Goal: Task Accomplishment & Management: Manage account settings

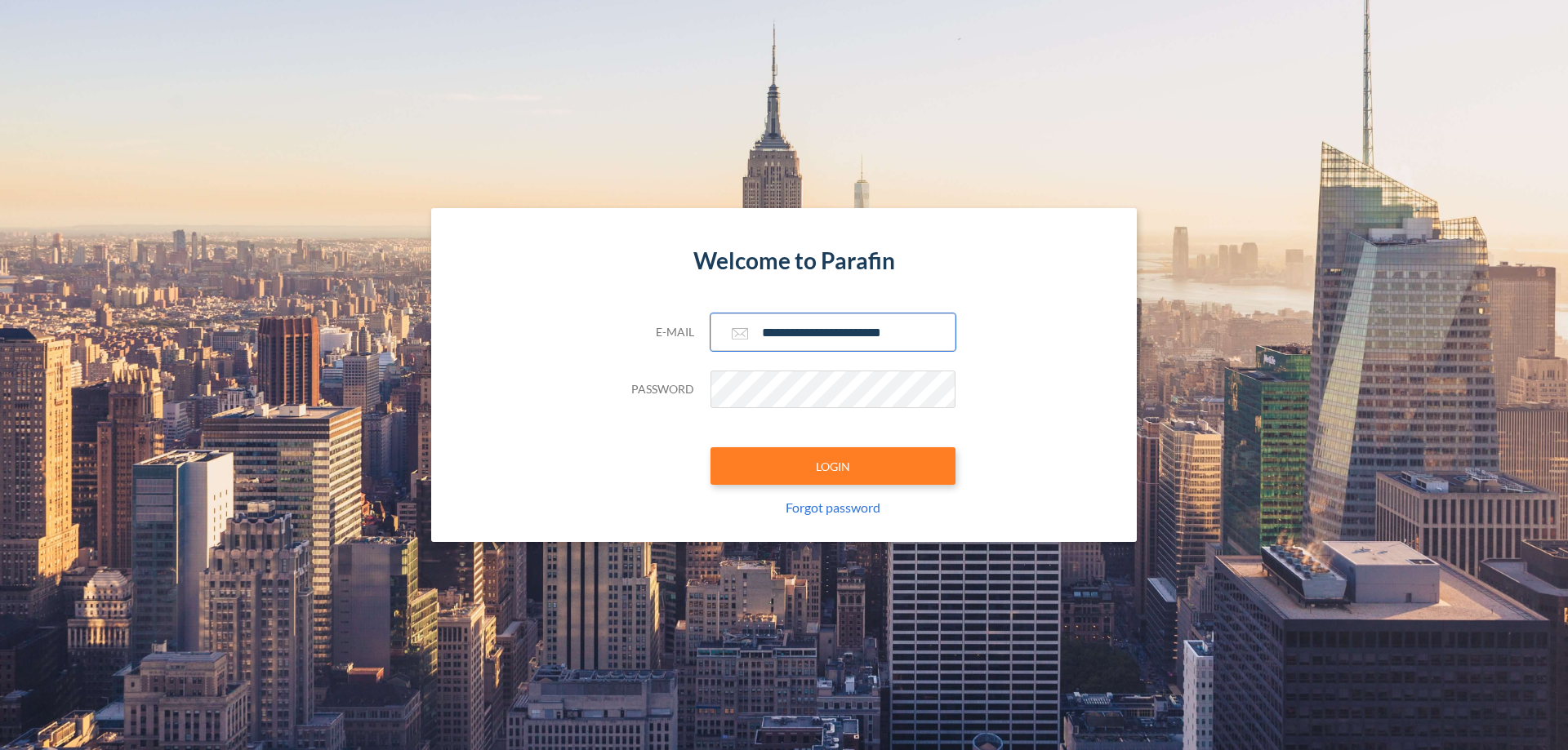
type input "**********"
click at [833, 467] on button "LOGIN" at bounding box center [833, 467] width 245 height 38
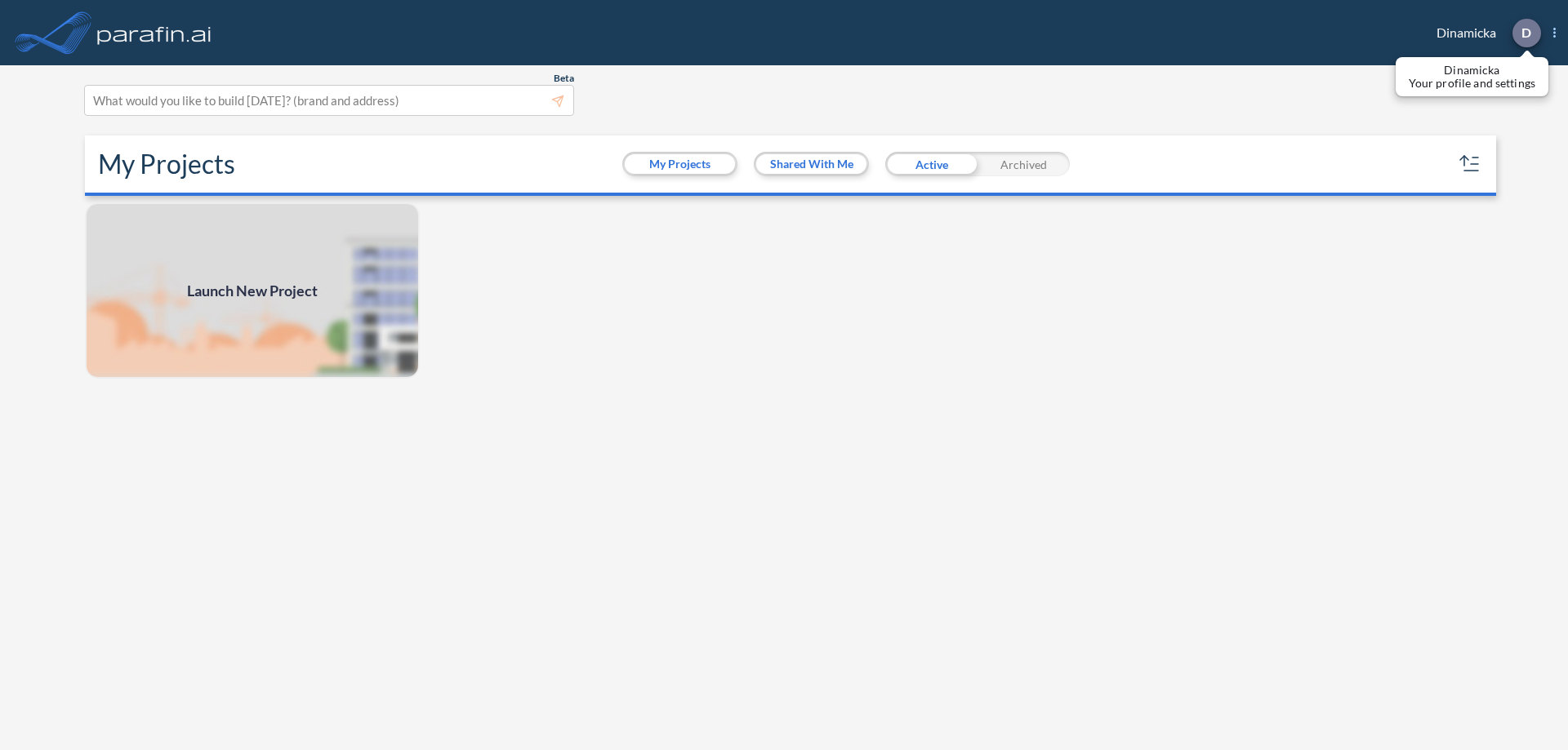
click at [1526, 32] on p "D" at bounding box center [1526, 32] width 10 height 14
